Goal: Task Accomplishment & Management: Use online tool/utility

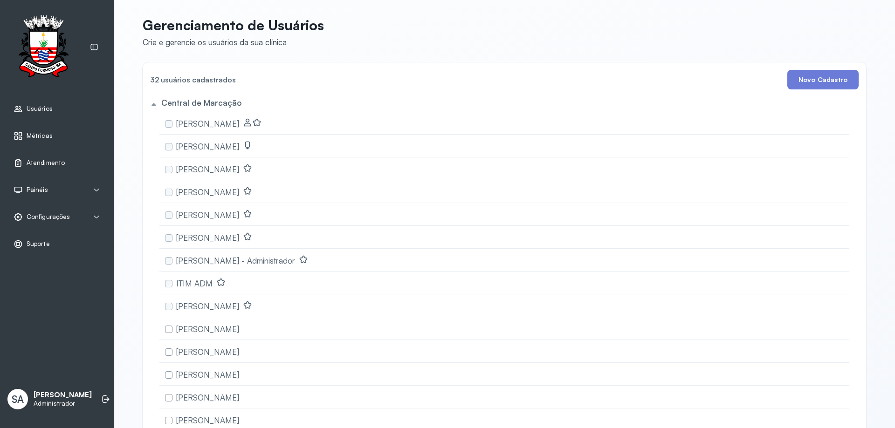
click at [48, 160] on span "Atendimento" at bounding box center [46, 163] width 38 height 8
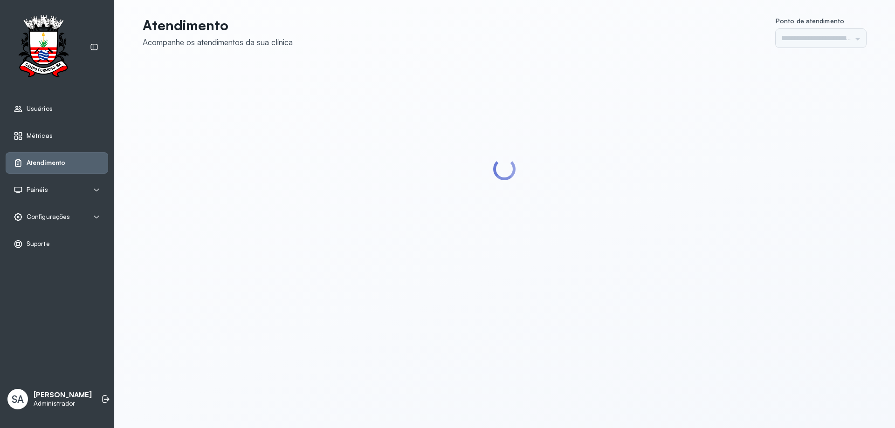
type input "******"
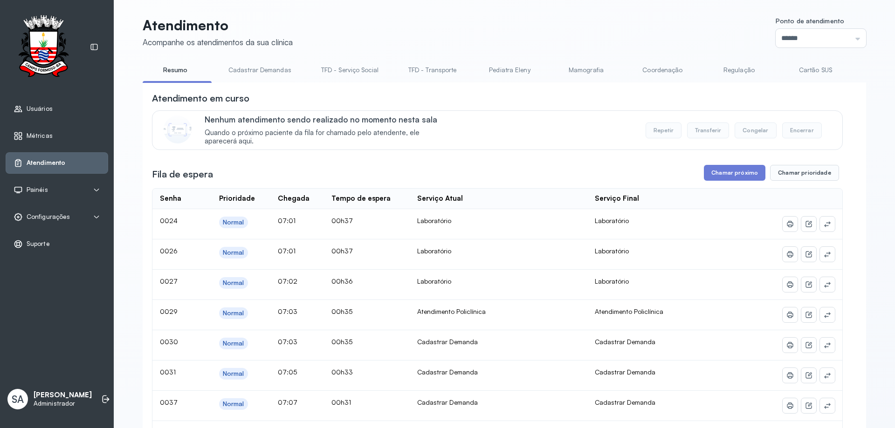
click at [648, 72] on link "Coordenação" at bounding box center [662, 69] width 65 height 15
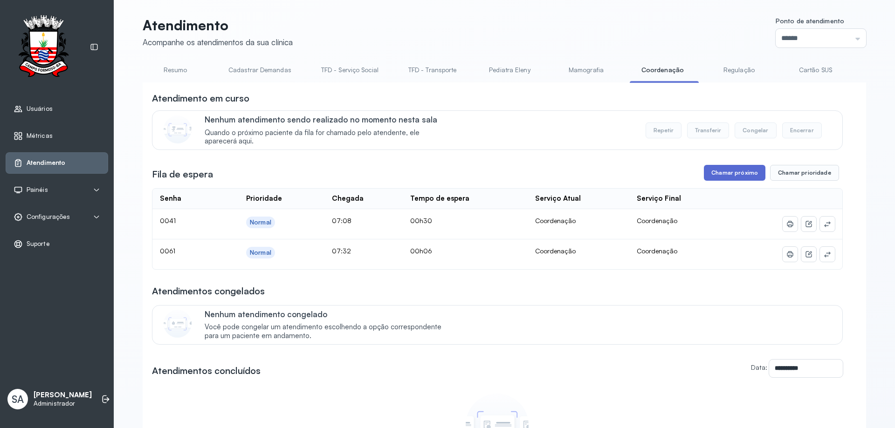
click at [727, 177] on button "Chamar próximo" at bounding box center [735, 173] width 62 height 16
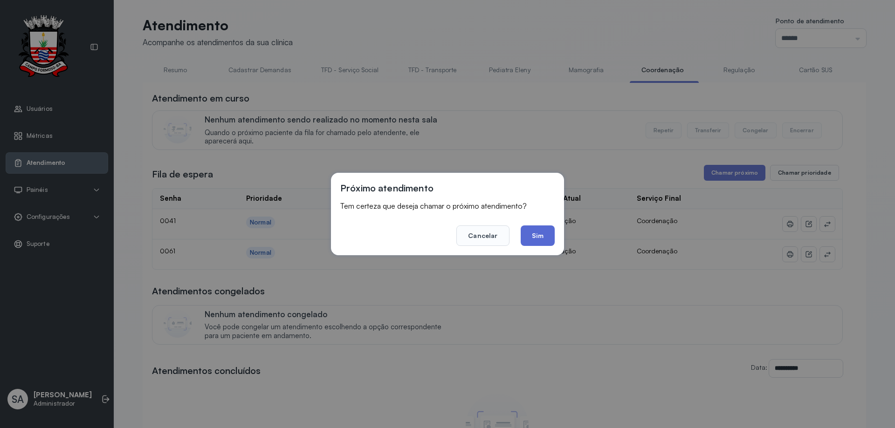
click at [532, 238] on button "Sim" at bounding box center [538, 236] width 34 height 21
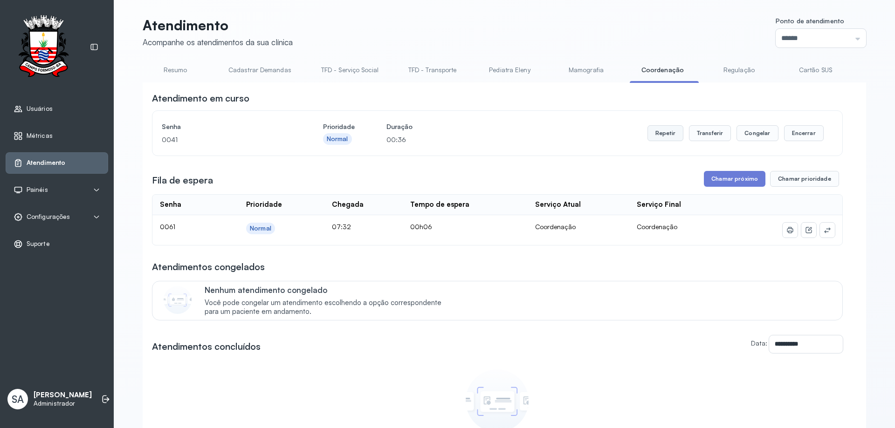
click at [667, 137] on button "Repetir" at bounding box center [665, 133] width 36 height 16
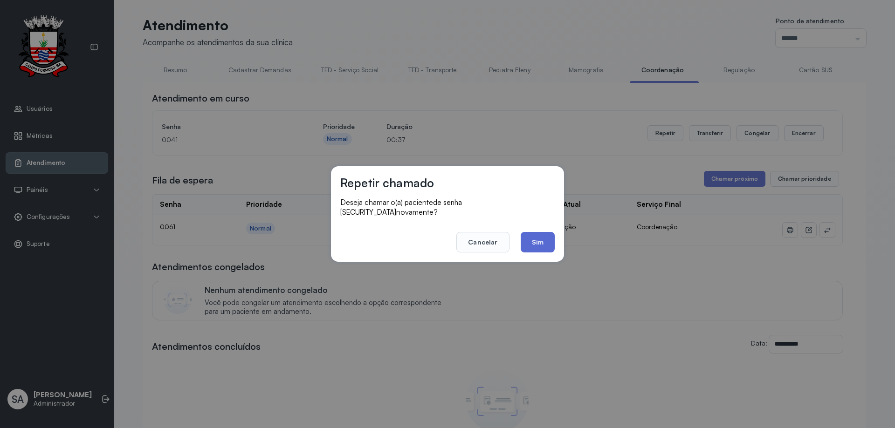
click at [537, 235] on button "Sim" at bounding box center [538, 242] width 34 height 21
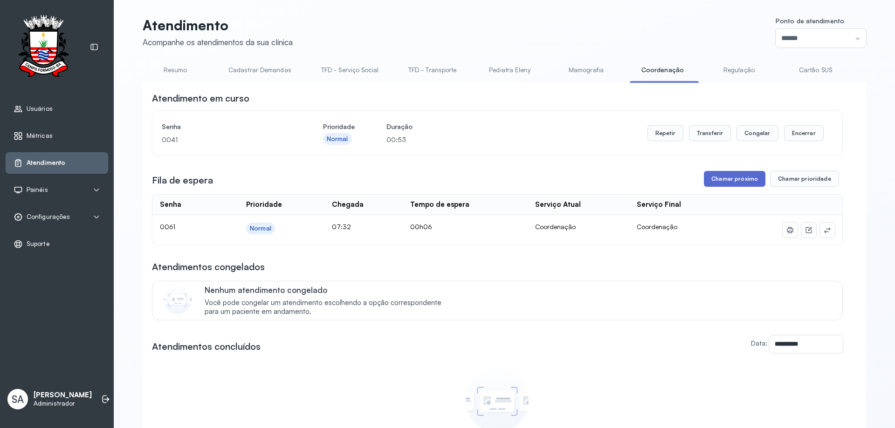
click at [737, 177] on button "Chamar próximo" at bounding box center [735, 179] width 62 height 16
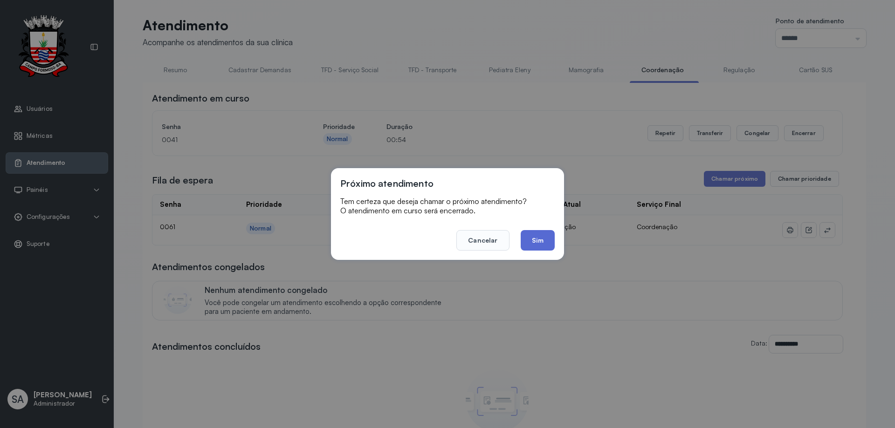
click at [537, 231] on button "Sim" at bounding box center [538, 240] width 34 height 21
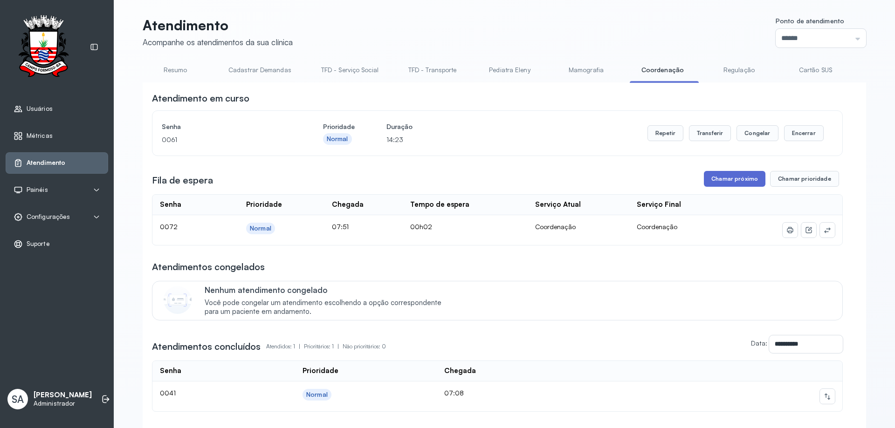
click at [724, 178] on button "Chamar próximo" at bounding box center [735, 179] width 62 height 16
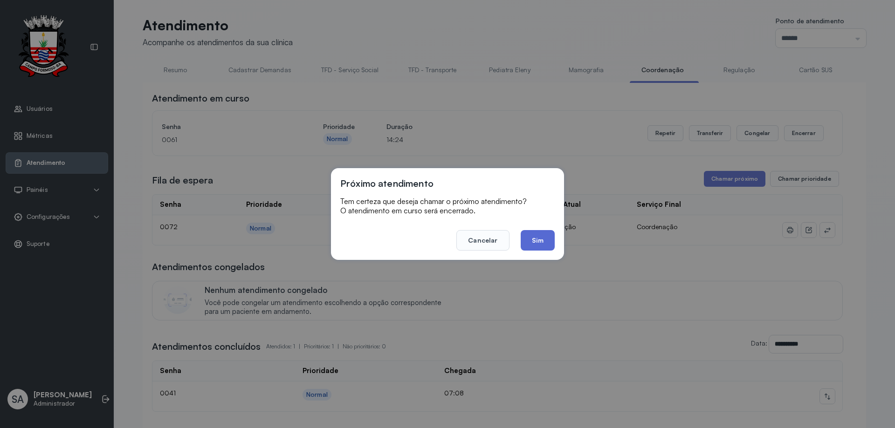
click at [542, 236] on button "Sim" at bounding box center [538, 240] width 34 height 21
